Goal: Information Seeking & Learning: Obtain resource

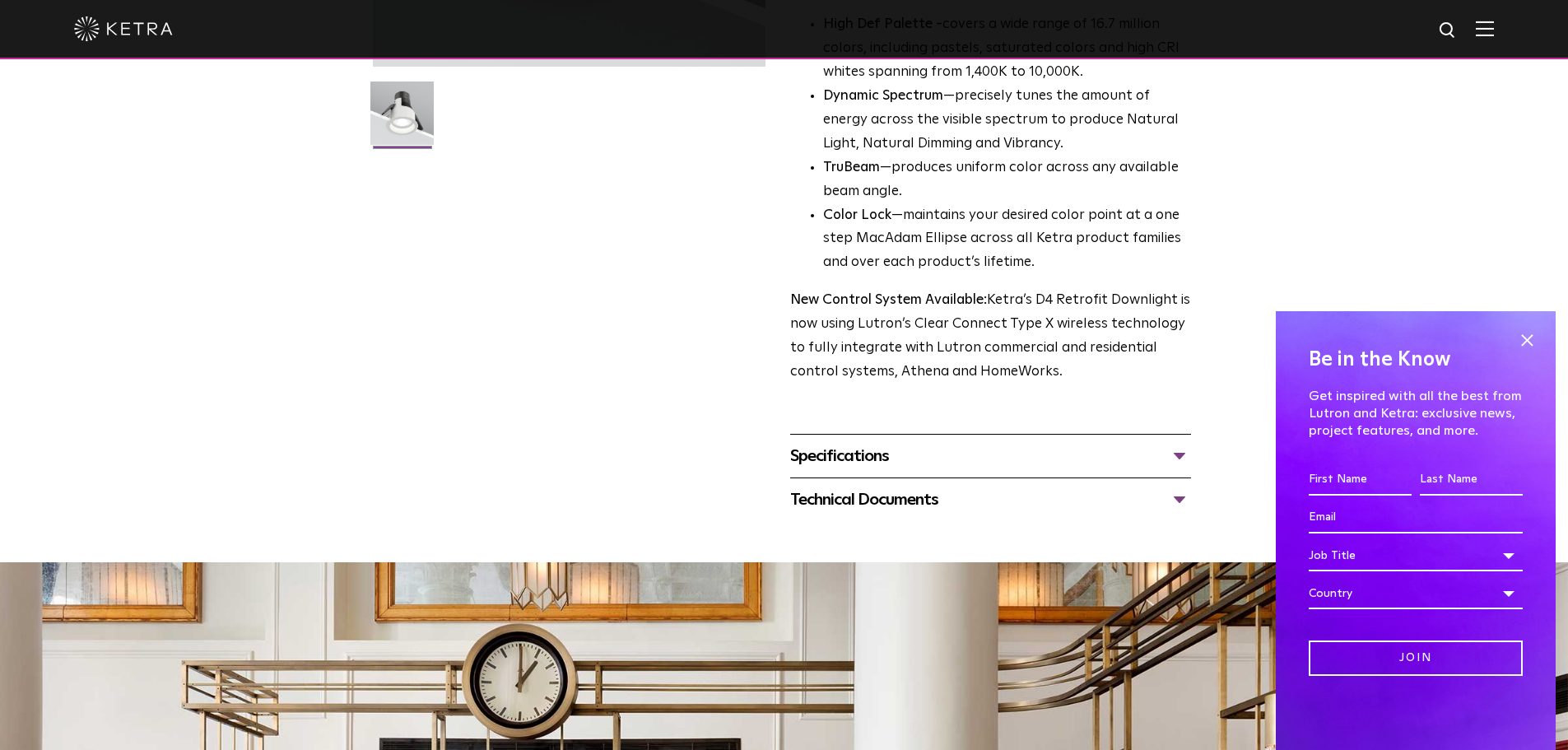
scroll to position [446, 0]
click at [1181, 456] on div "Specifications" at bounding box center [990, 455] width 401 height 27
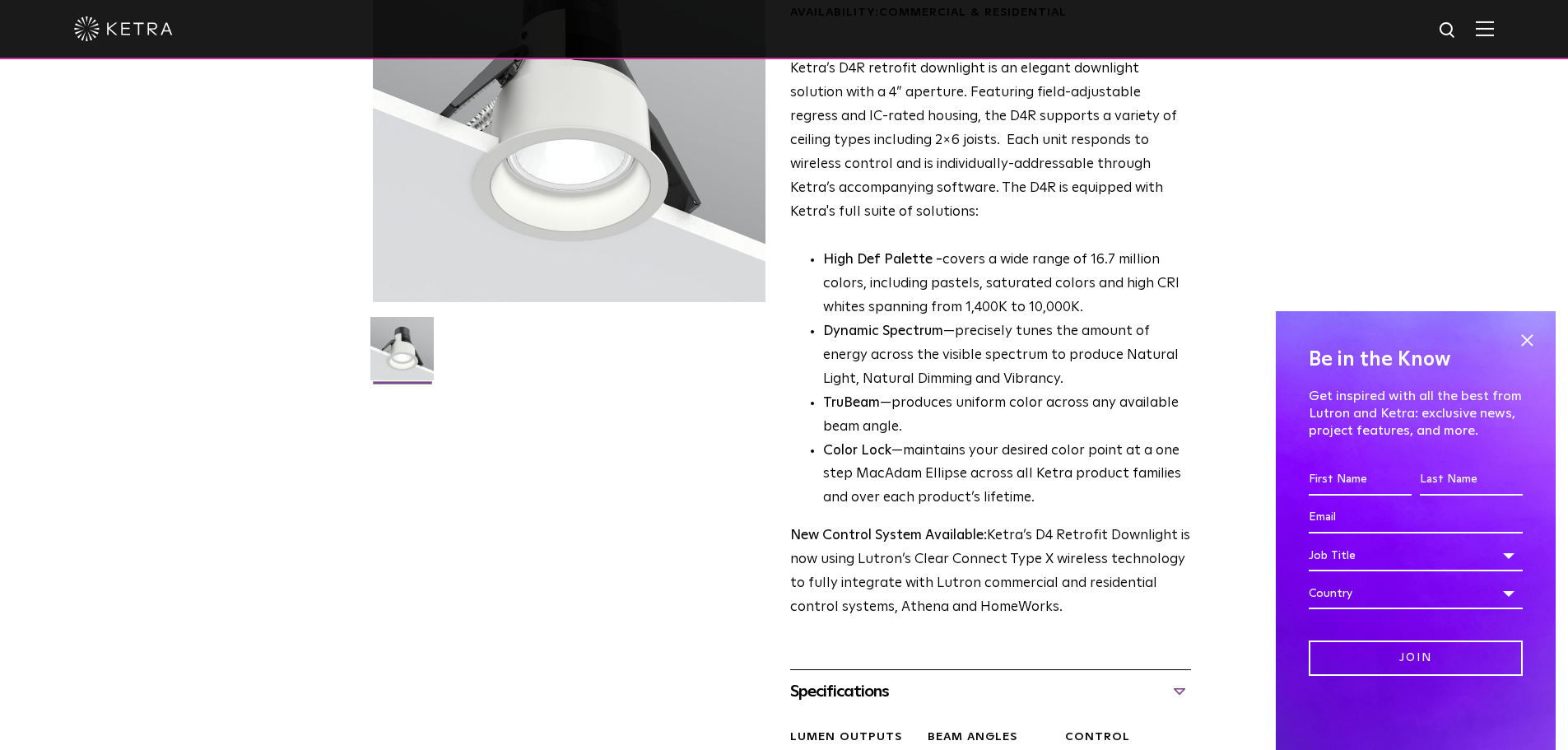
scroll to position [0, 0]
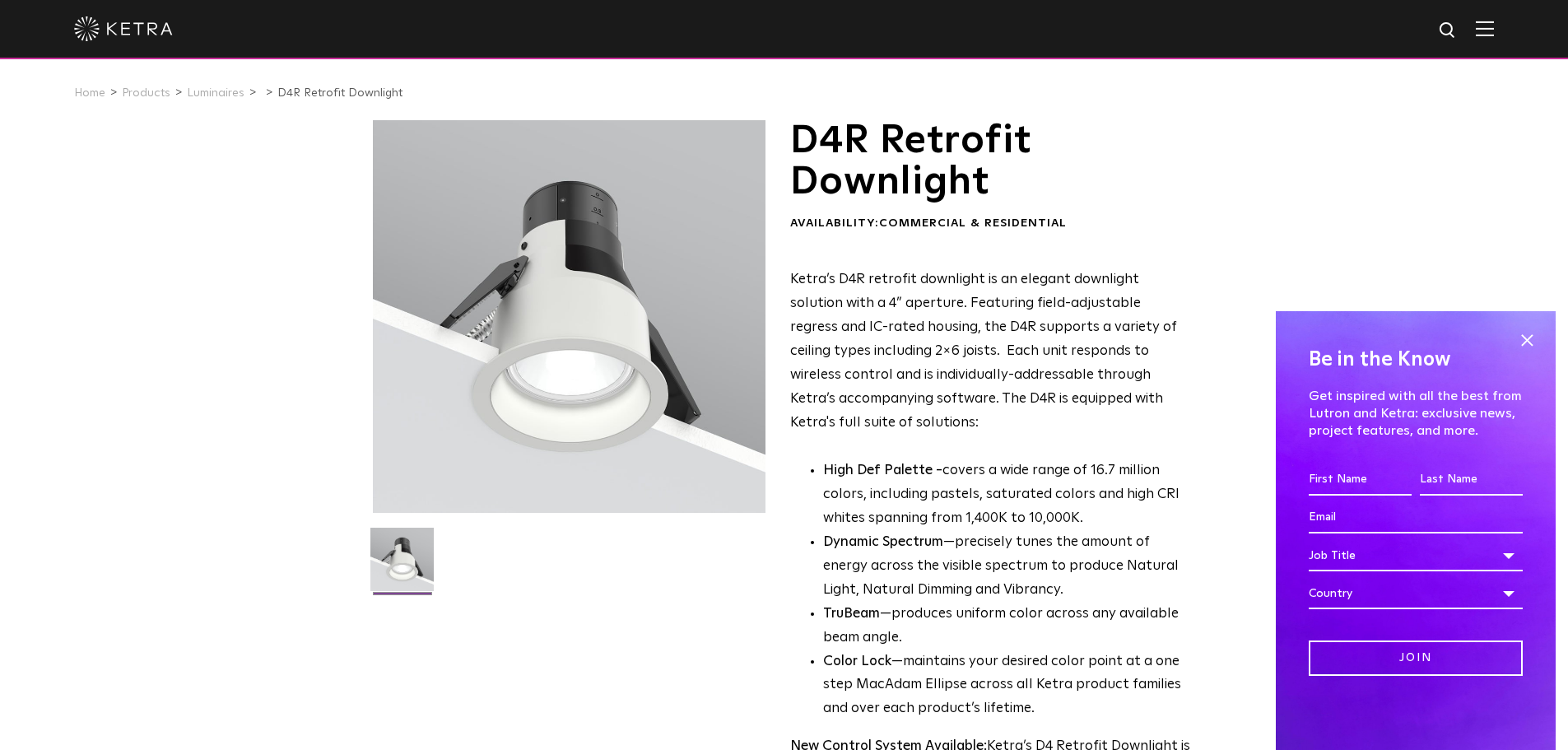
click at [633, 623] on div at bounding box center [573, 373] width 401 height 506
click at [1531, 346] on span at bounding box center [1527, 340] width 25 height 25
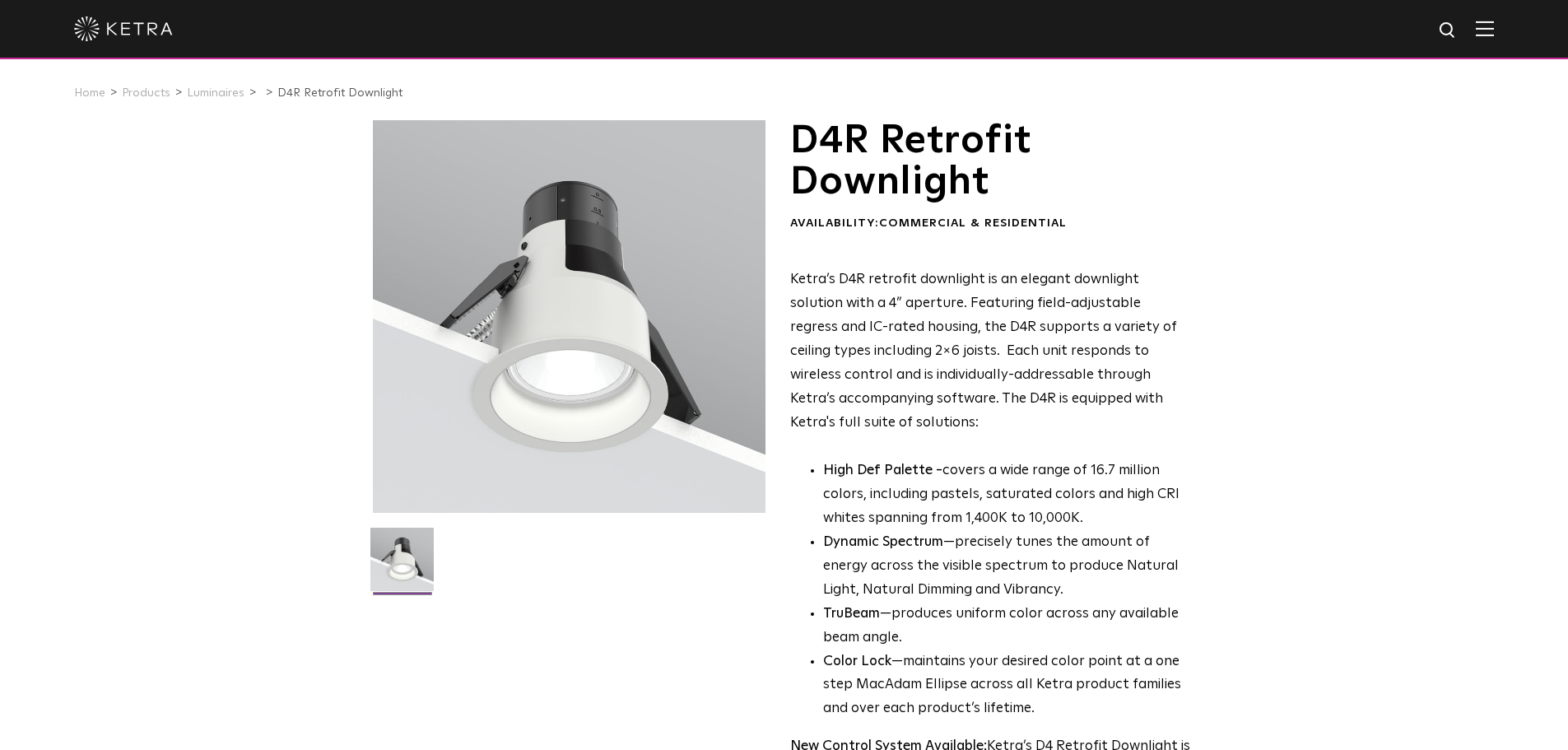
click at [677, 658] on div "D4R Retrofit Downlight Availability: Commercial & Residential Ketra’s D4R retro…" at bounding box center [784, 642] width 824 height 1045
click at [1297, 516] on div "D4R Retrofit Downlight Availability: Commercial & Residential Ketra’s D4R retro…" at bounding box center [784, 642] width 1568 height 1045
click at [713, 621] on div at bounding box center [573, 373] width 401 height 506
click at [193, 397] on div "D4R Retrofit Downlight Availability: Commercial & Residential Ketra’s D4R retro…" at bounding box center [784, 642] width 1568 height 1045
click at [570, 604] on ul at bounding box center [568, 569] width 401 height 84
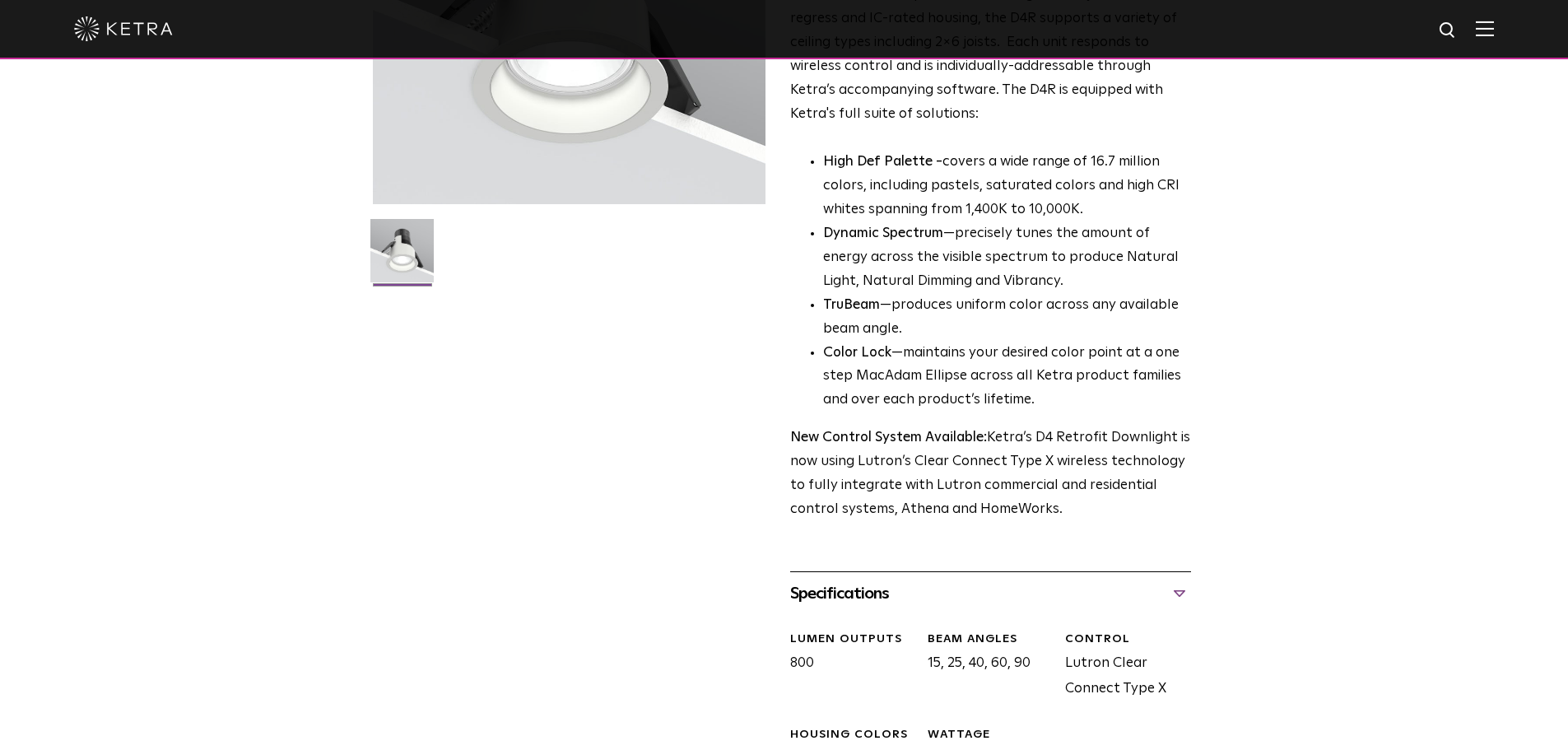
scroll to position [309, 0]
click at [570, 604] on div "D4R Retrofit Downlight Availability: Commercial & Residential Ketra’s D4R retro…" at bounding box center [784, 333] width 824 height 1045
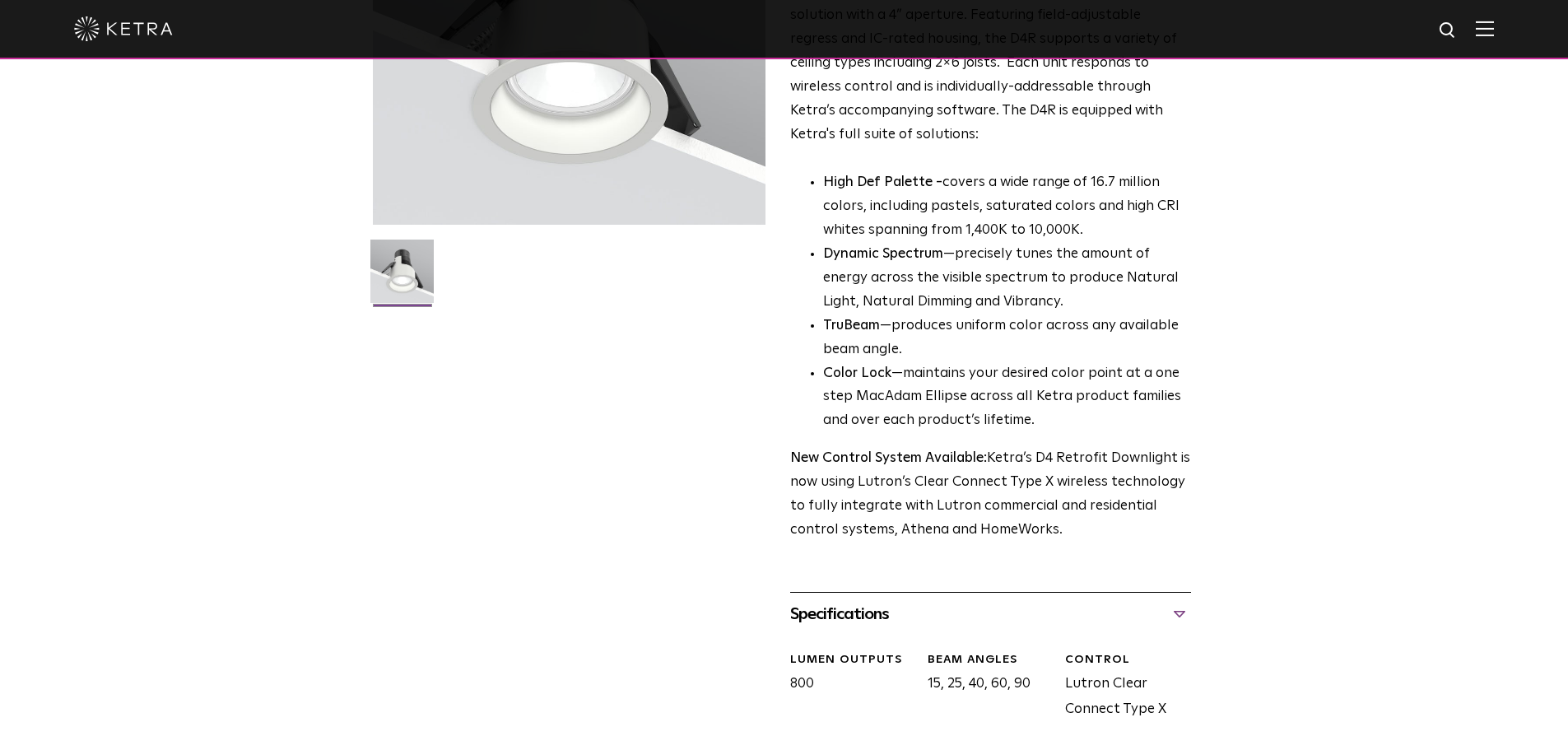
scroll to position [0, 0]
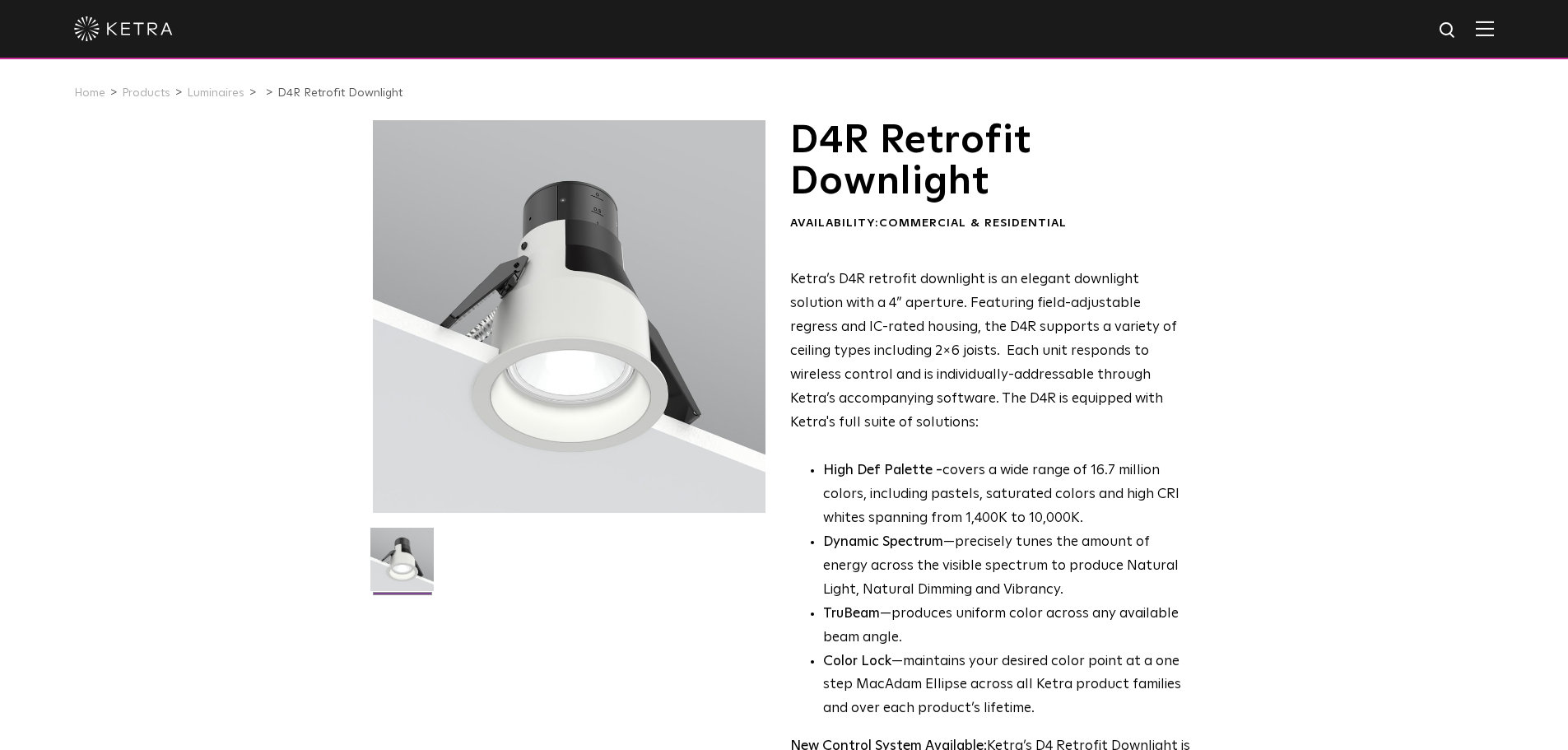
click at [228, 365] on div "D4R Retrofit Downlight Availability: Commercial & Residential Ketra’s D4R retro…" at bounding box center [784, 642] width 1568 height 1045
click at [1303, 501] on div "D4R Retrofit Downlight Availability: Commercial & Residential Ketra’s D4R retro…" at bounding box center [784, 642] width 1568 height 1045
click at [190, 307] on div "D4R Retrofit Downlight Availability: Commercial & Residential Ketra’s D4R retro…" at bounding box center [784, 642] width 1568 height 1045
click at [554, 680] on div "D4R Retrofit Downlight Availability: Commercial & Residential Ketra’s D4R retro…" at bounding box center [784, 642] width 824 height 1045
click at [1377, 530] on div "D4R Retrofit Downlight Availability: Commercial & Residential Ketra’s D4R retro…" at bounding box center [784, 642] width 1568 height 1045
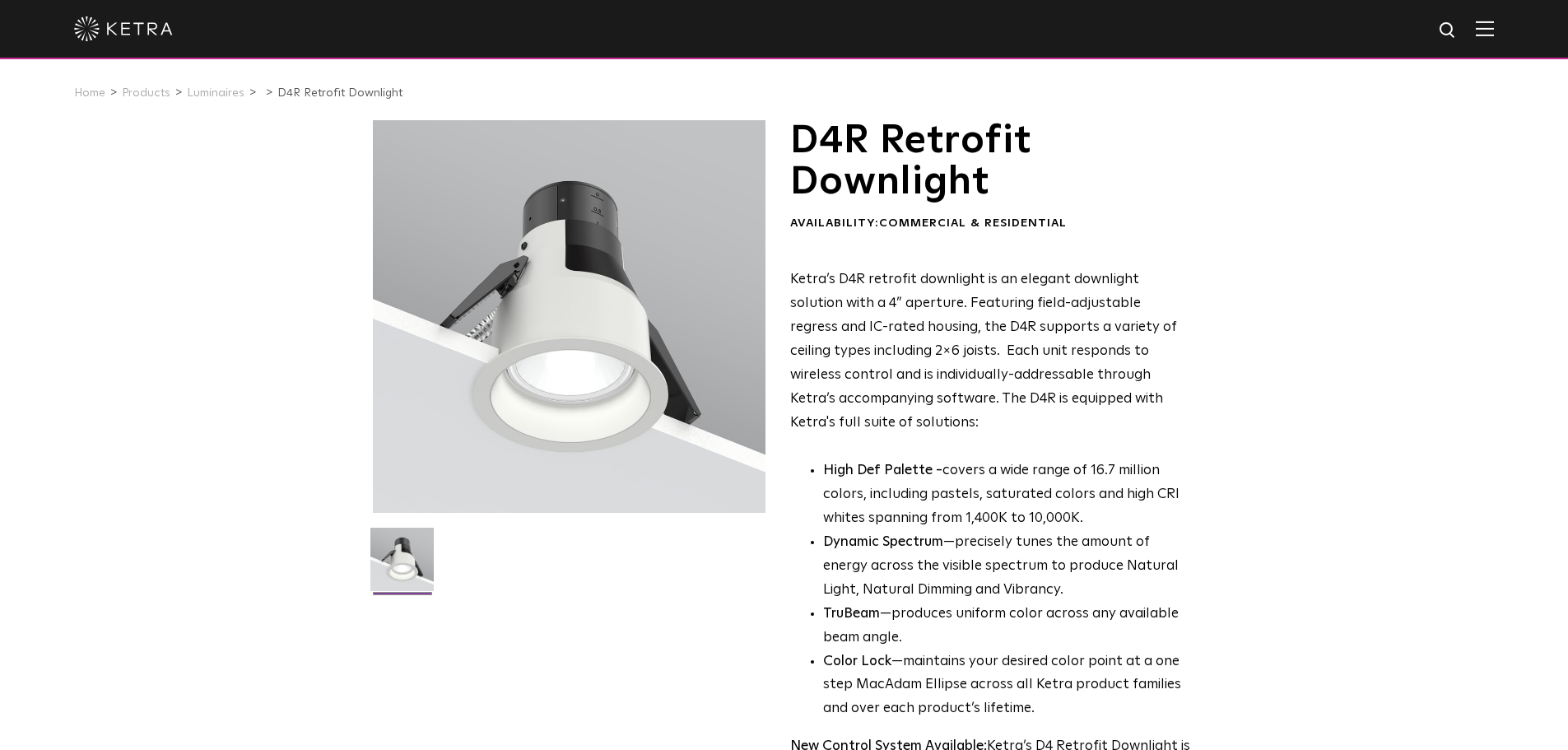
click at [595, 390] on div at bounding box center [569, 316] width 392 height 392
drag, startPoint x: 595, startPoint y: 390, endPoint x: 534, endPoint y: 390, distance: 61.0
click at [534, 390] on div at bounding box center [569, 316] width 392 height 392
drag, startPoint x: 534, startPoint y: 390, endPoint x: 459, endPoint y: 260, distance: 150.1
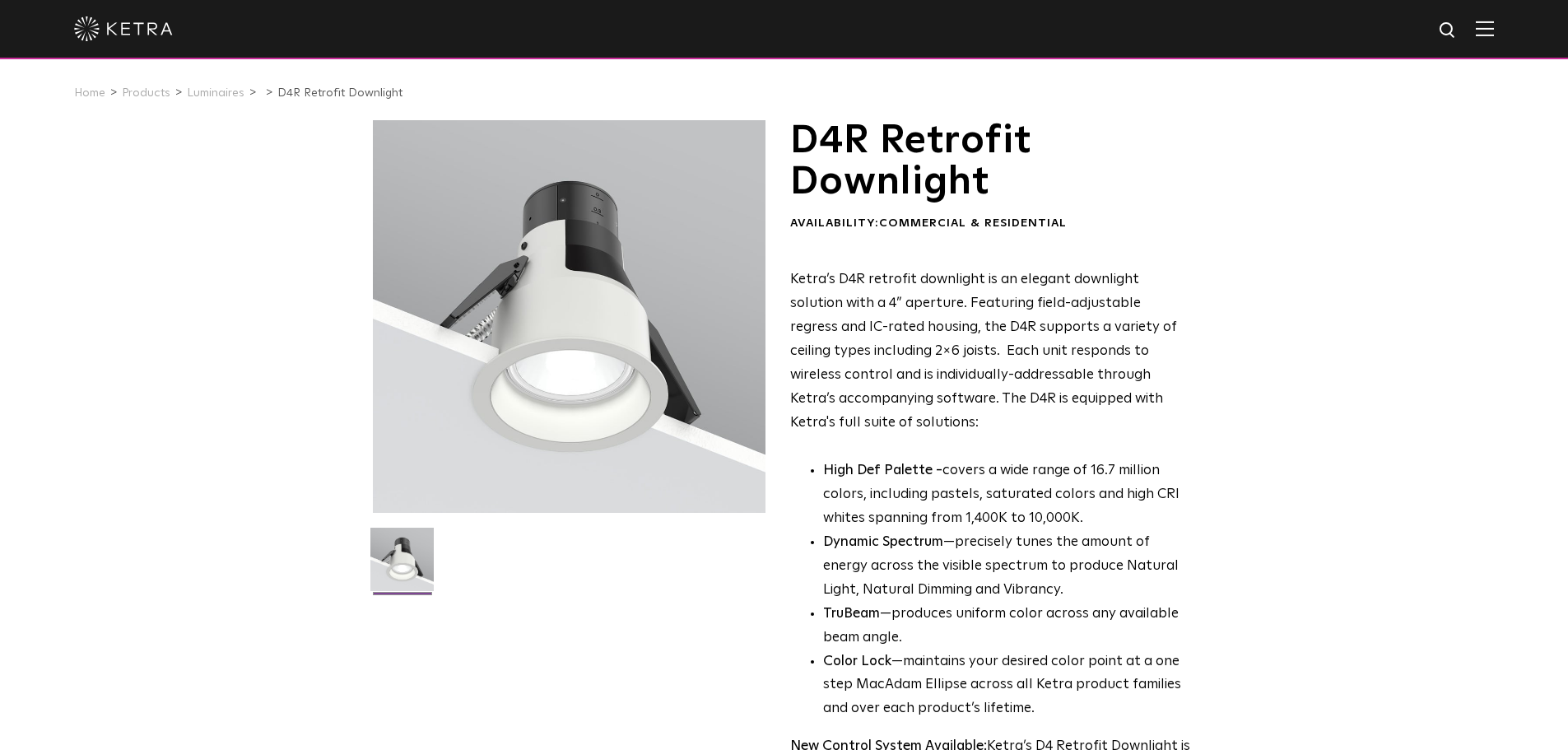
click at [459, 260] on div at bounding box center [569, 316] width 392 height 392
click at [499, 357] on div at bounding box center [569, 316] width 392 height 392
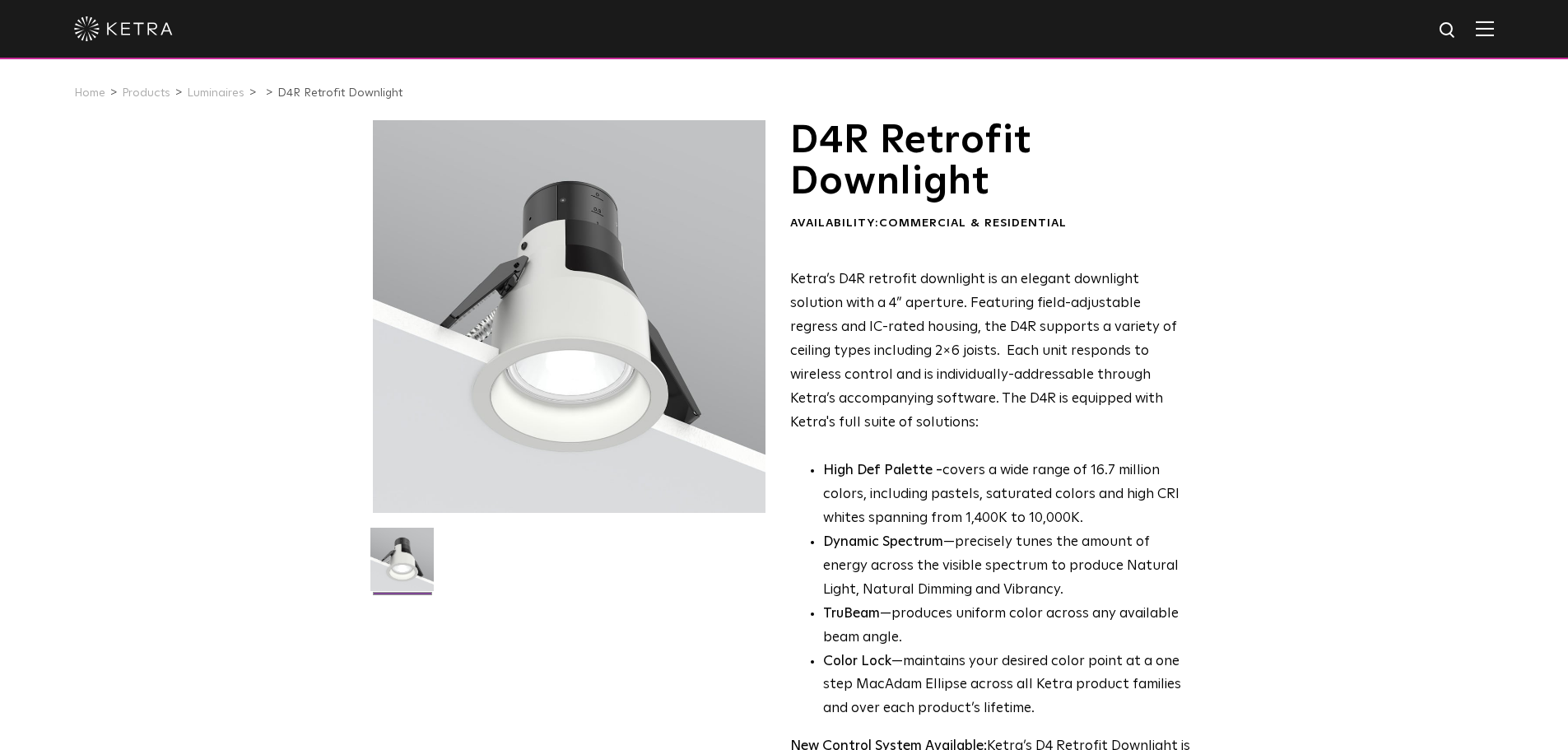
click at [398, 564] on img at bounding box center [402, 565] width 64 height 76
click at [516, 416] on div at bounding box center [569, 316] width 392 height 392
click at [654, 536] on ul at bounding box center [568, 569] width 401 height 84
click at [575, 277] on div at bounding box center [569, 316] width 392 height 392
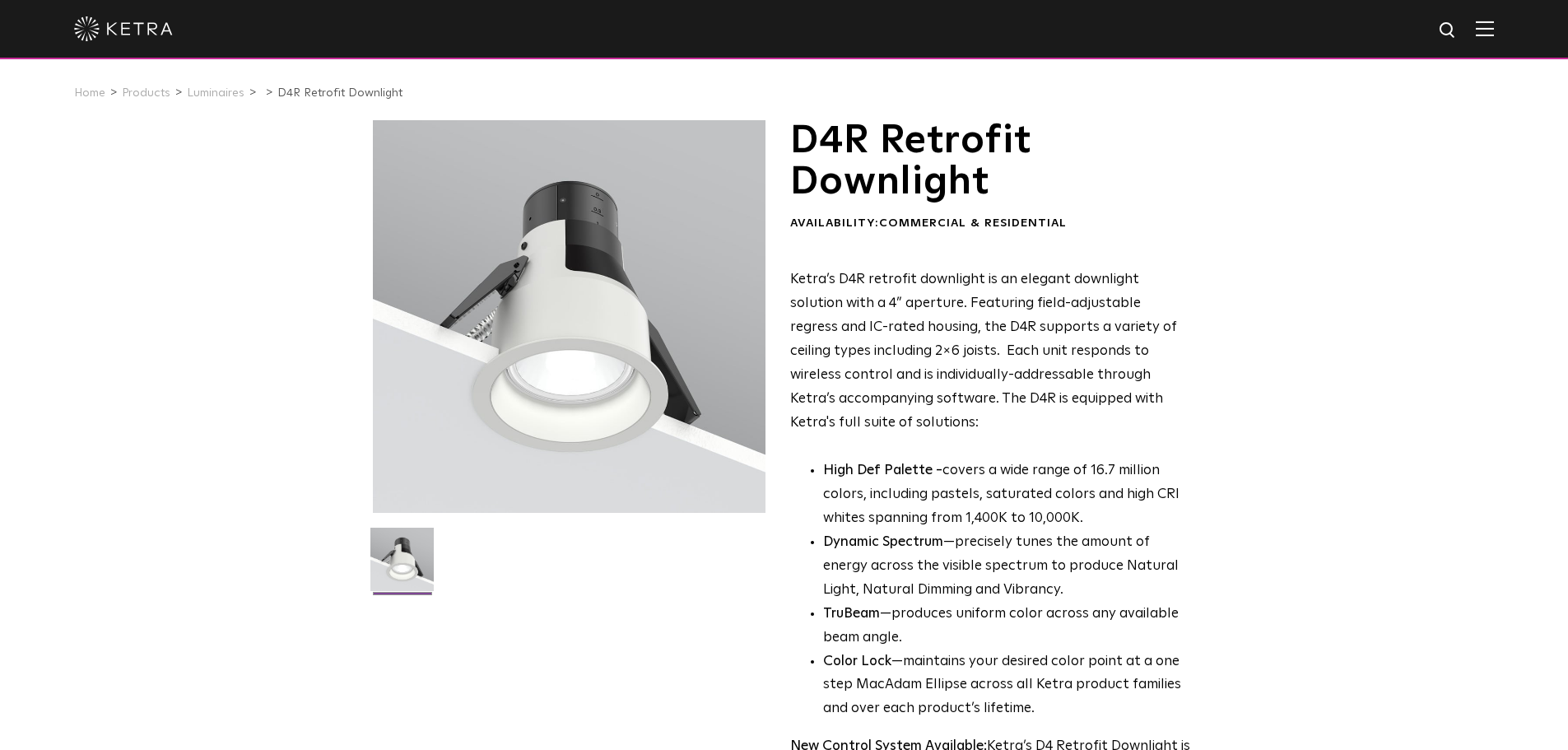
click at [575, 277] on div at bounding box center [569, 316] width 392 height 392
click at [555, 411] on div at bounding box center [569, 316] width 392 height 392
click at [495, 352] on div at bounding box center [569, 316] width 392 height 392
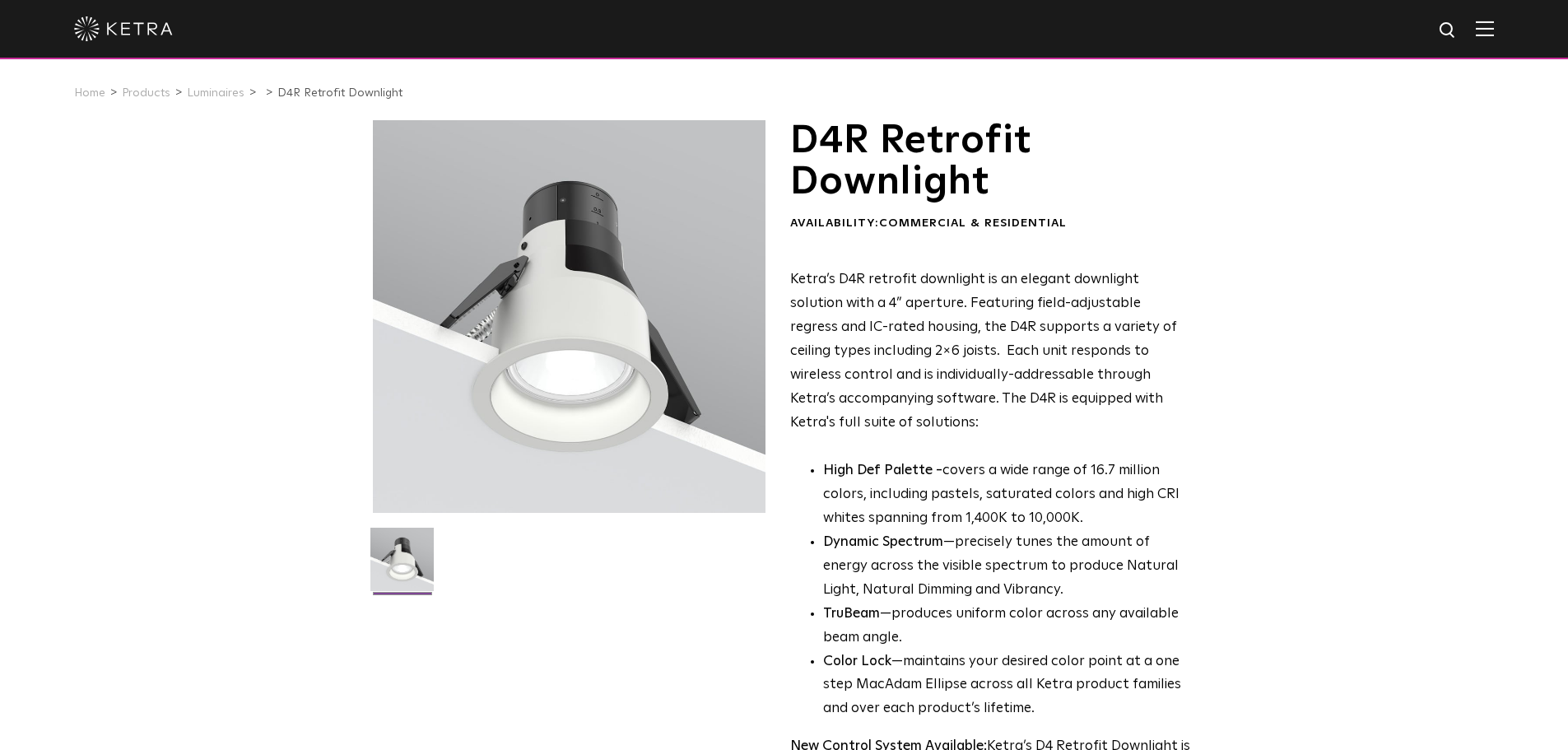
click at [524, 392] on div at bounding box center [569, 316] width 392 height 392
click at [392, 544] on img at bounding box center [402, 565] width 64 height 76
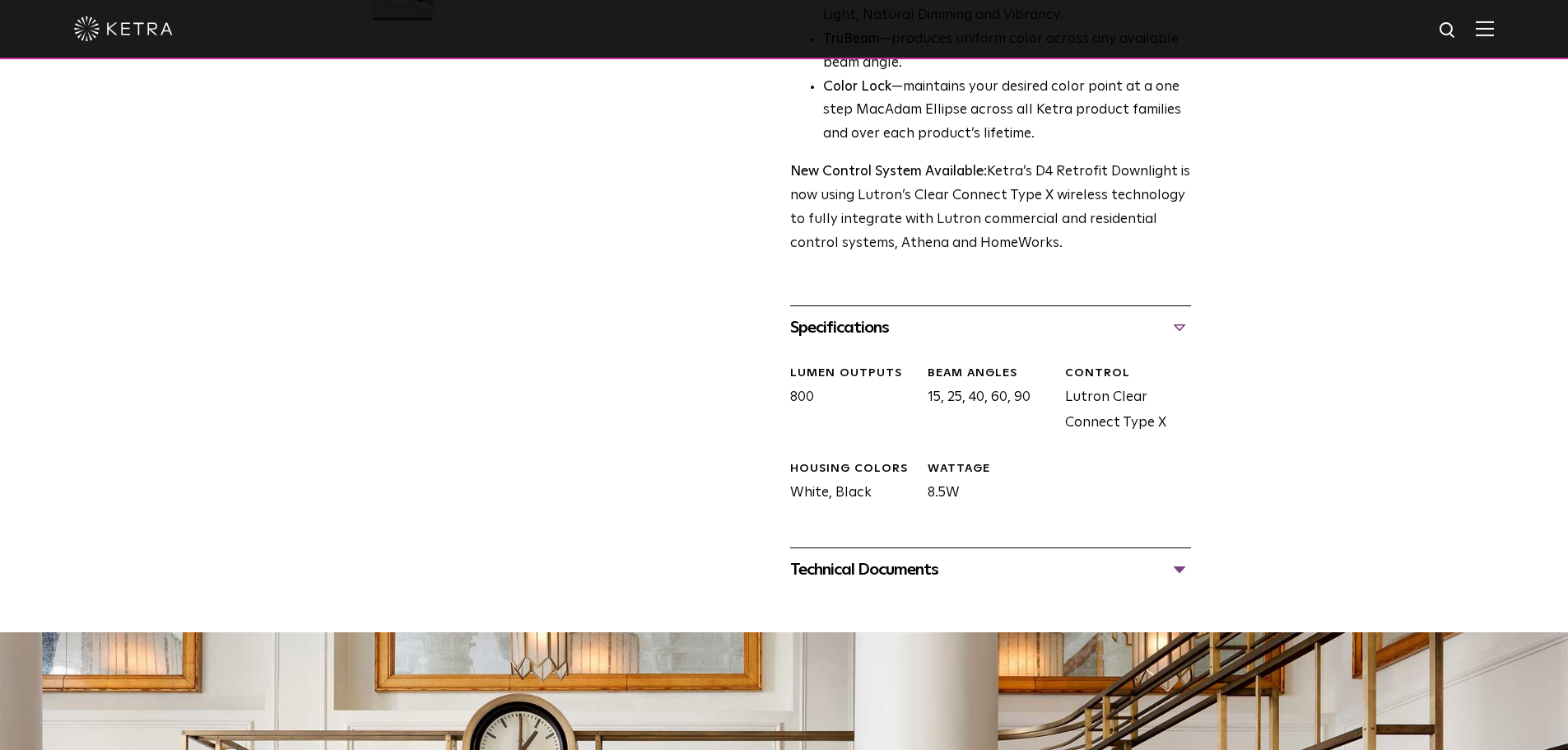
scroll to position [575, 0]
click at [1176, 567] on div "Technical Documents" at bounding box center [990, 569] width 401 height 27
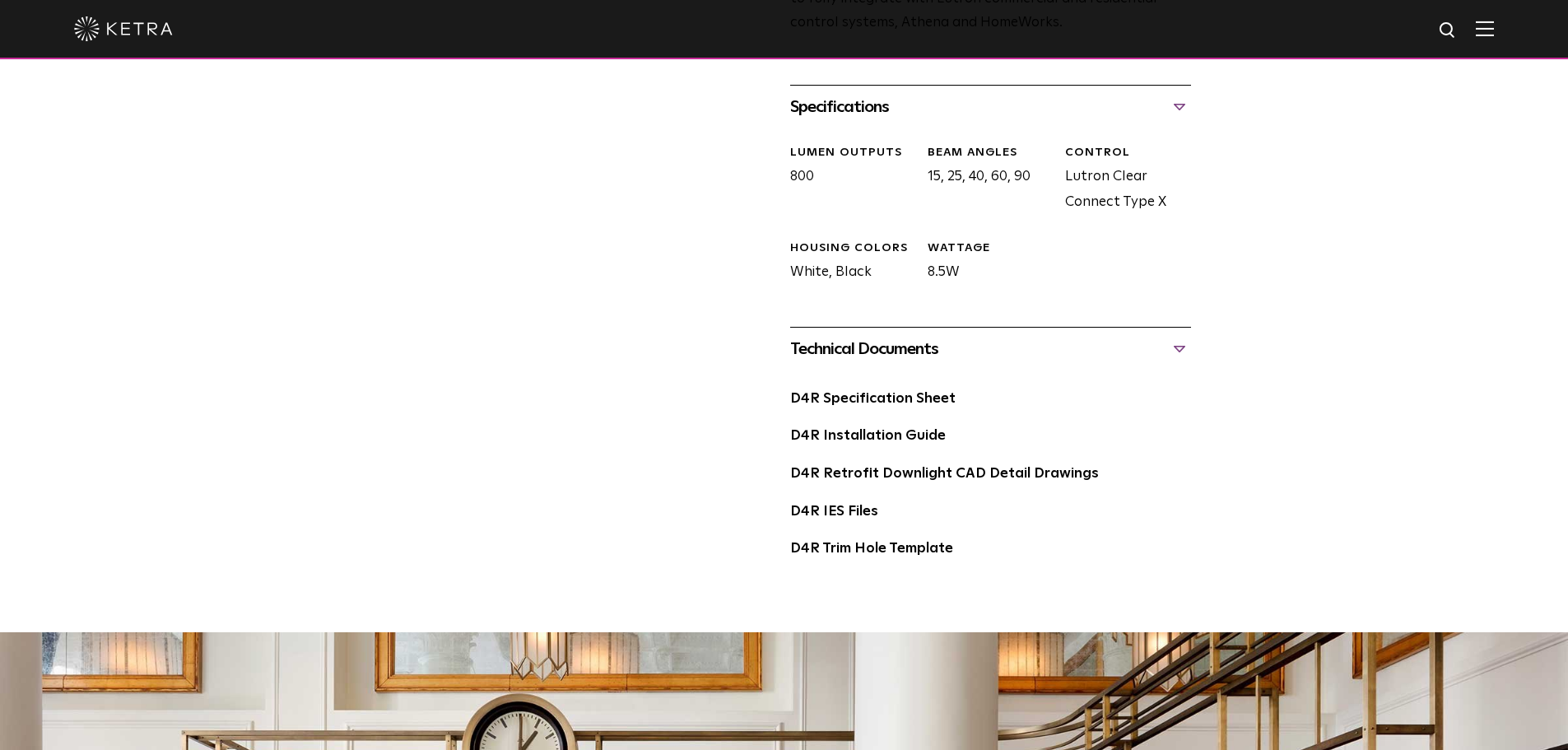
scroll to position [796, 0]
click at [874, 392] on link "D4R Specification Sheet" at bounding box center [873, 398] width 166 height 14
